Goal: Task Accomplishment & Management: Manage account settings

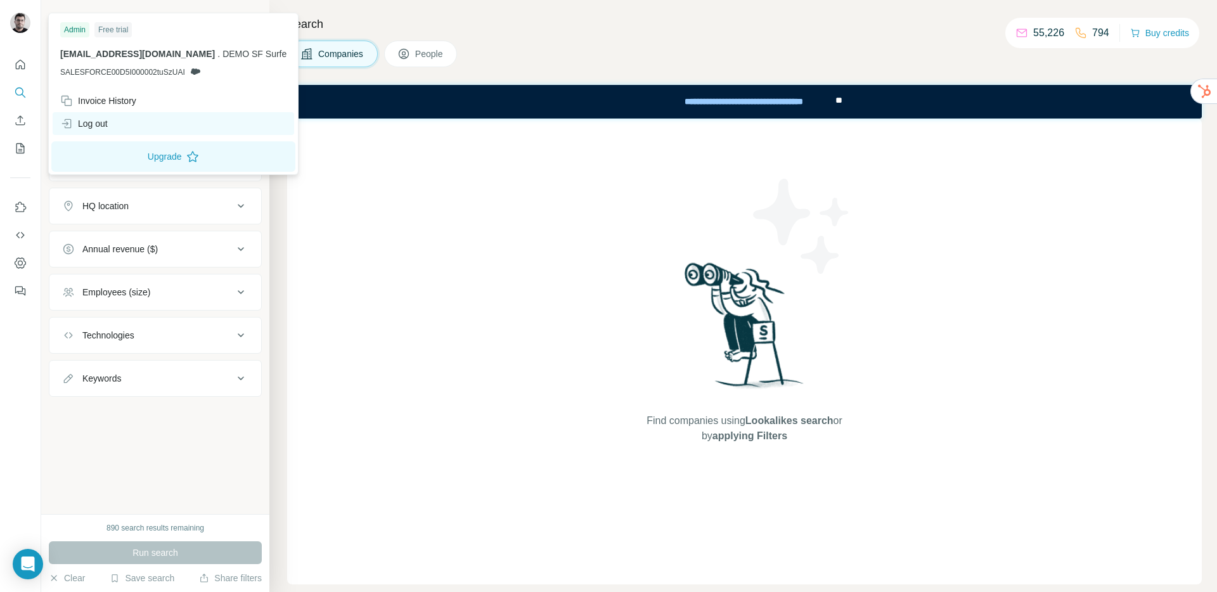
click at [88, 122] on div "Log out" at bounding box center [84, 123] width 48 height 13
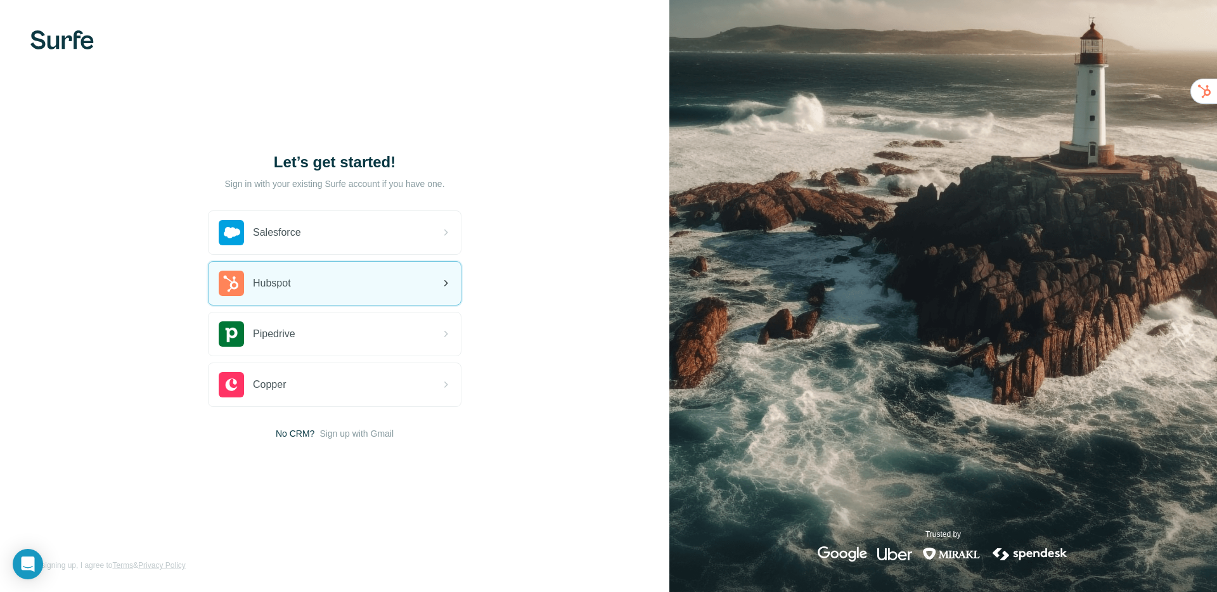
click at [280, 283] on span "Hubspot" at bounding box center [272, 283] width 38 height 15
